Goal: Transaction & Acquisition: Purchase product/service

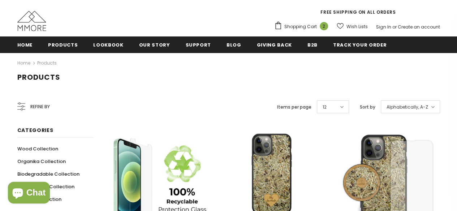
scroll to position [60, 0]
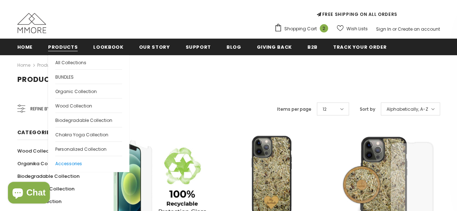
click at [77, 161] on span "Accessories" at bounding box center [68, 164] width 27 height 6
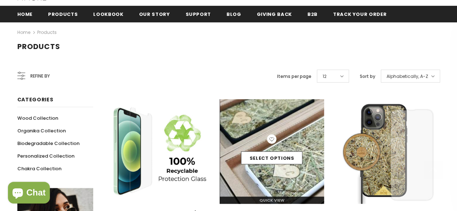
scroll to position [103, 0]
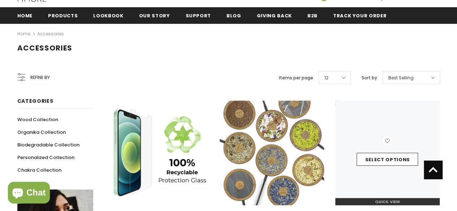
scroll to position [91, 0]
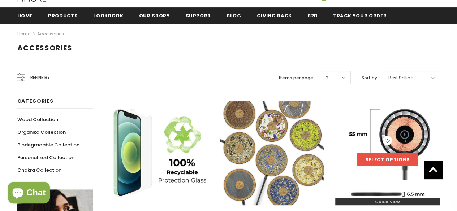
click at [376, 159] on link "Select options" at bounding box center [386, 159] width 61 height 13
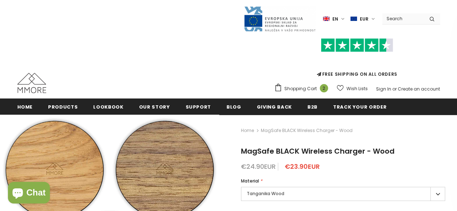
type input "0"
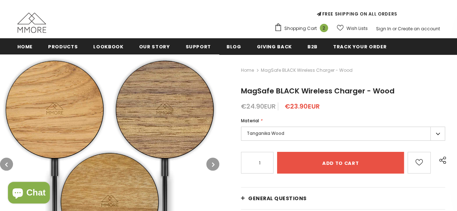
scroll to position [63, 0]
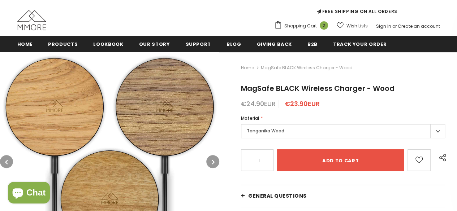
click at [439, 135] on label "Tanganika Wood" at bounding box center [343, 131] width 204 height 14
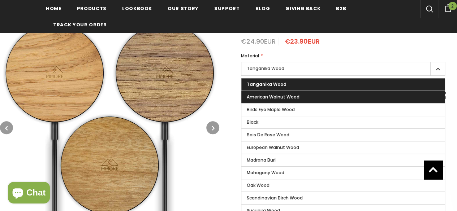
scroll to position [131, 0]
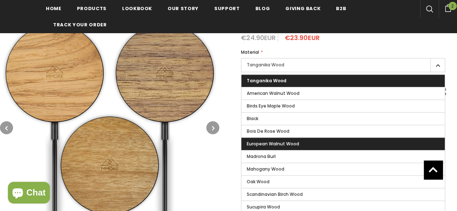
click at [292, 146] on span "European Walnut Wood" at bounding box center [273, 144] width 52 height 6
click at [0, 0] on input "European Walnut Wood" at bounding box center [0, 0] width 0 height 0
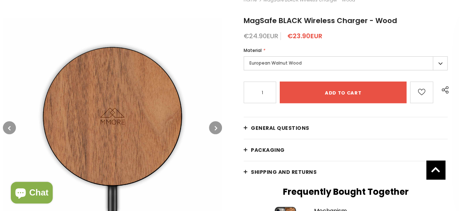
scroll to position [70, 0]
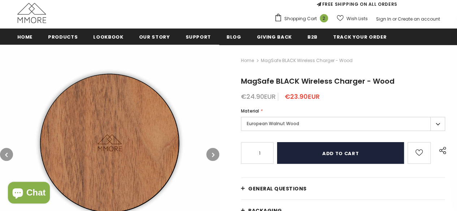
click at [301, 151] on input "Add to cart" at bounding box center [340, 153] width 127 height 22
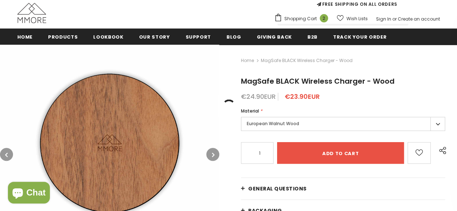
click at [311, 21] on span "Shopping Cart" at bounding box center [300, 18] width 32 height 7
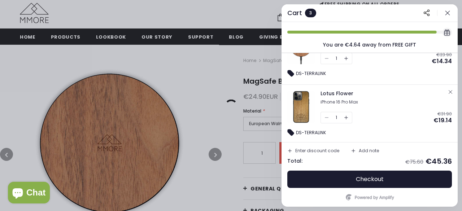
scroll to position [153, 0]
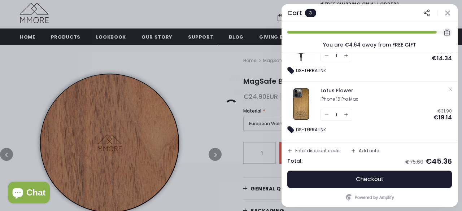
click at [450, 89] on icon "button" at bounding box center [451, 89] width 6 height 6
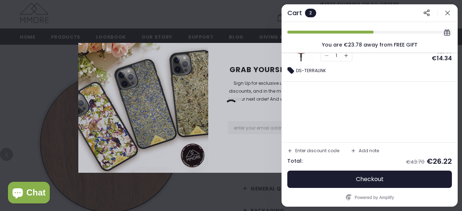
scroll to position [151, 0]
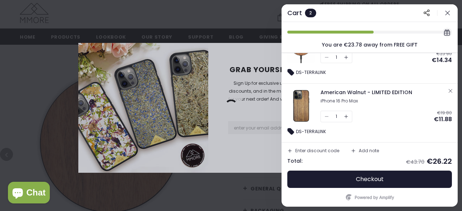
click at [449, 92] on icon "button" at bounding box center [451, 91] width 6 height 6
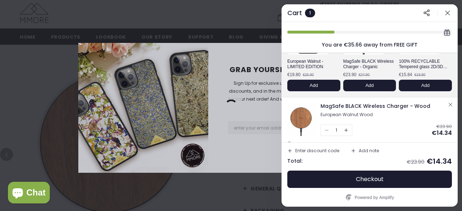
scroll to position [92, 0]
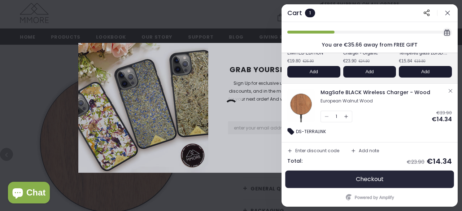
click at [359, 180] on span "Checkout" at bounding box center [370, 179] width 28 height 7
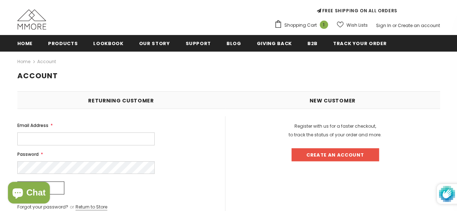
scroll to position [67, 0]
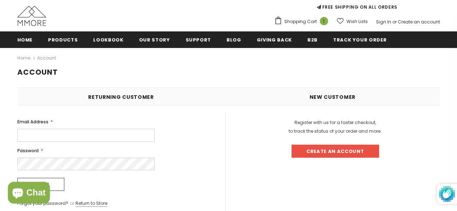
click at [71, 139] on input "Email Address *" at bounding box center [85, 135] width 137 height 13
type input "partner@terralink.store"
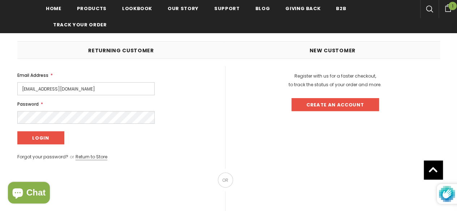
click at [46, 138] on input "Login" at bounding box center [40, 137] width 47 height 13
click at [47, 137] on input "Login" at bounding box center [40, 137] width 47 height 13
